Goal: Use online tool/utility: Use online tool/utility

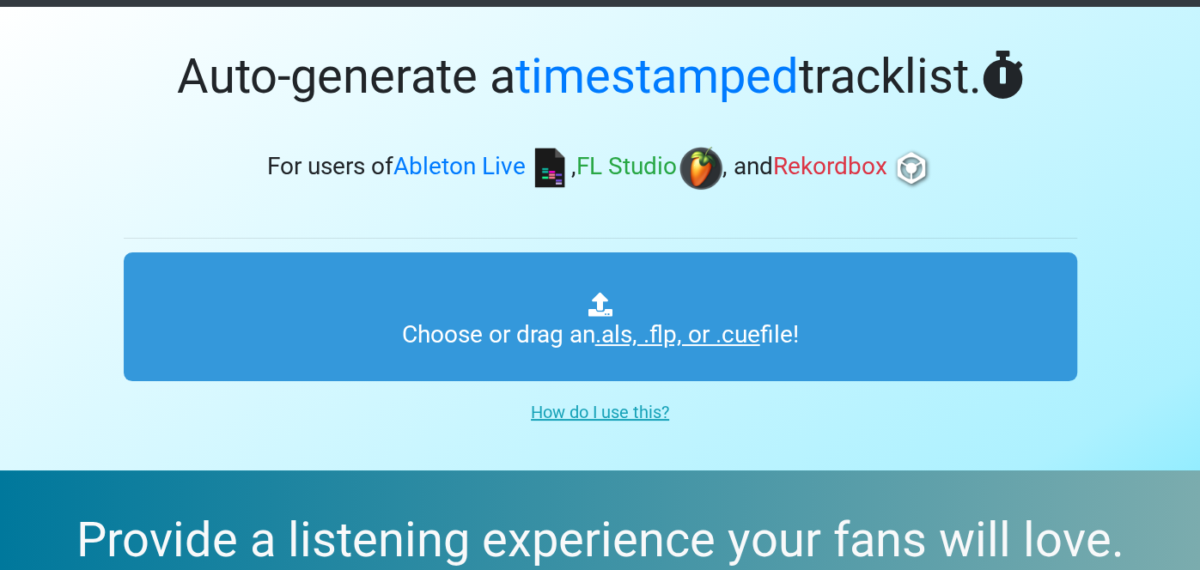
scroll to position [76, 0]
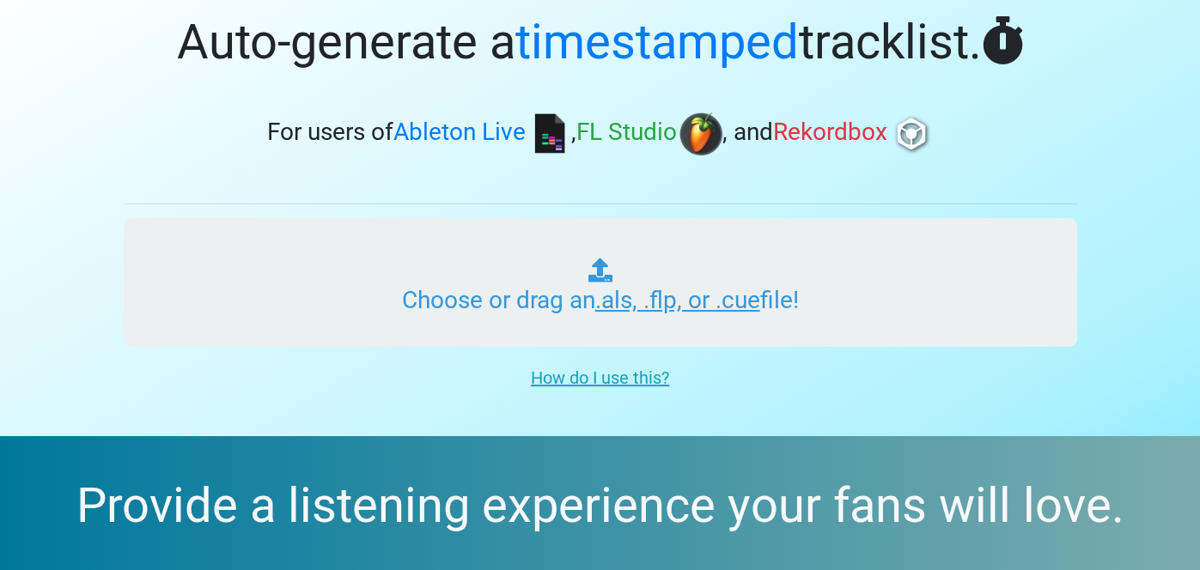
click at [718, 270] on input "Choose or drag an .als, .flp, or .cue file!" at bounding box center [601, 282] width 954 height 129
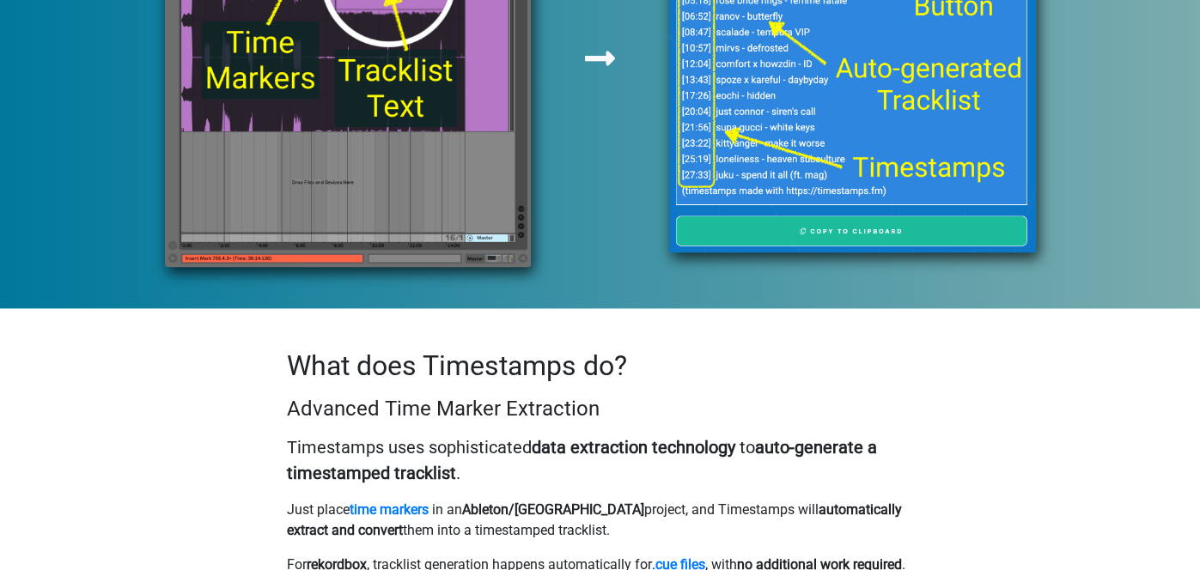
scroll to position [795, 0]
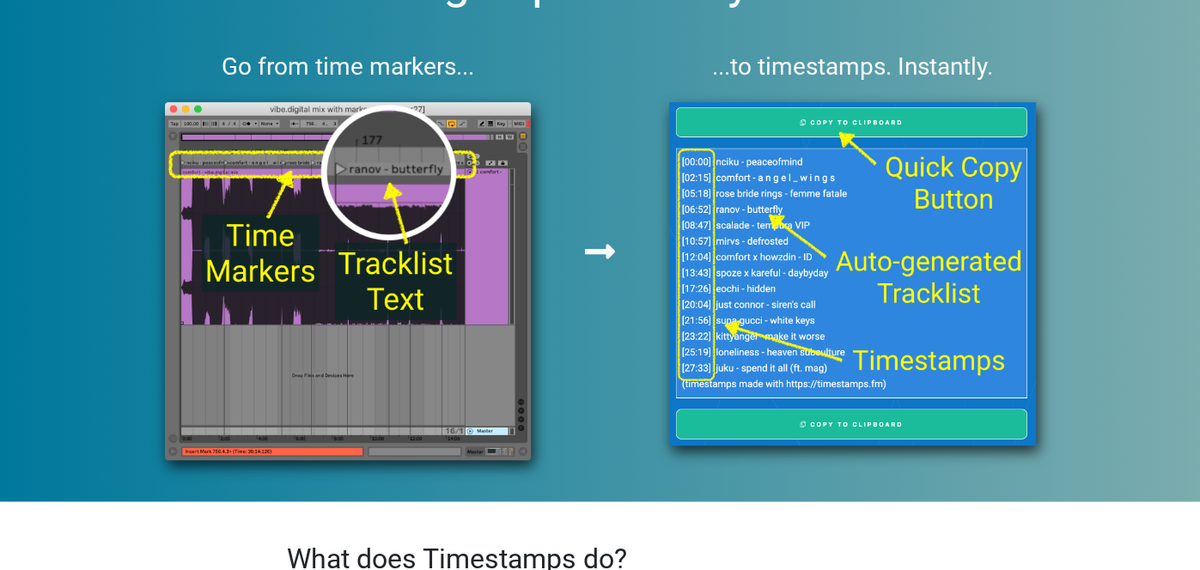
scroll to position [607, 0]
